Goal: Navigation & Orientation: Understand site structure

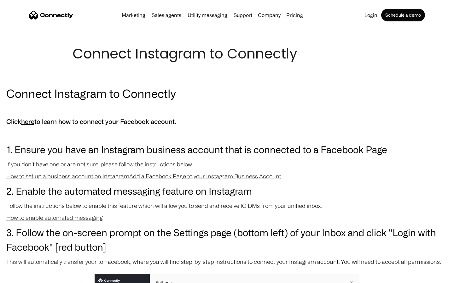
scroll to position [669, 0]
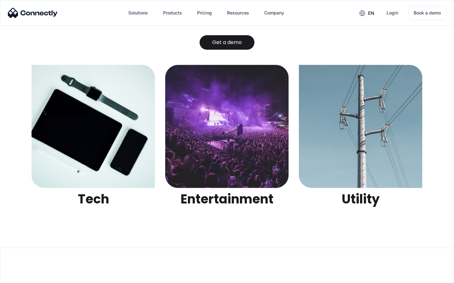
scroll to position [1987, 0]
